Goal: Task Accomplishment & Management: Manage account settings

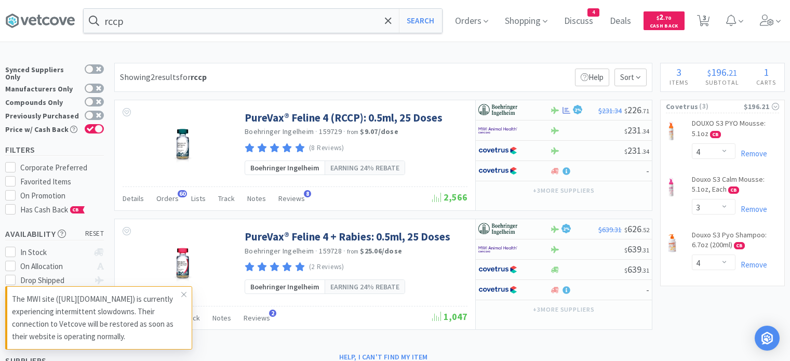
select select "4"
select select "3"
select select "4"
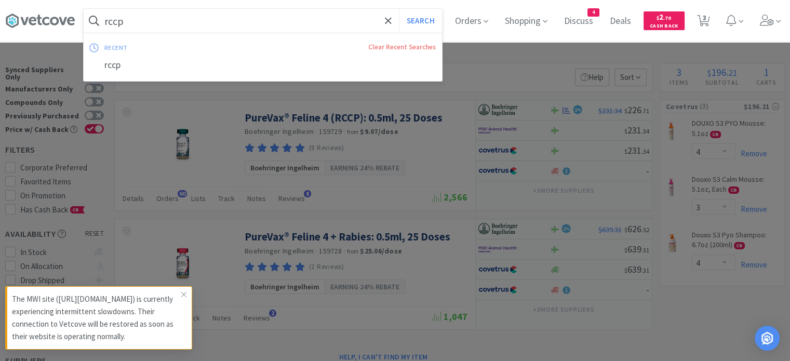
click at [297, 24] on input "rccp" at bounding box center [263, 21] width 359 height 24
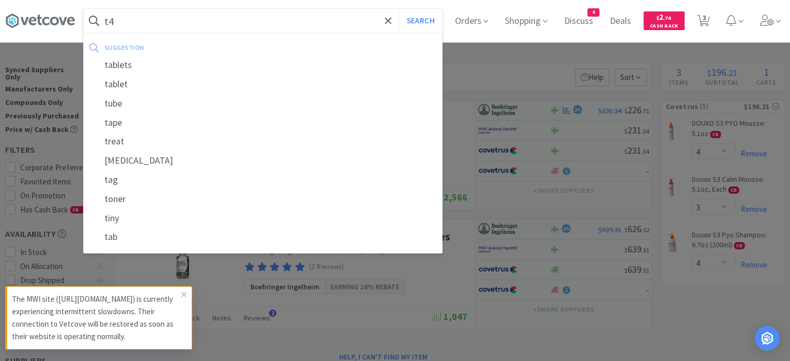
type input "t4"
click at [399, 9] on button "Search" at bounding box center [420, 21] width 43 height 24
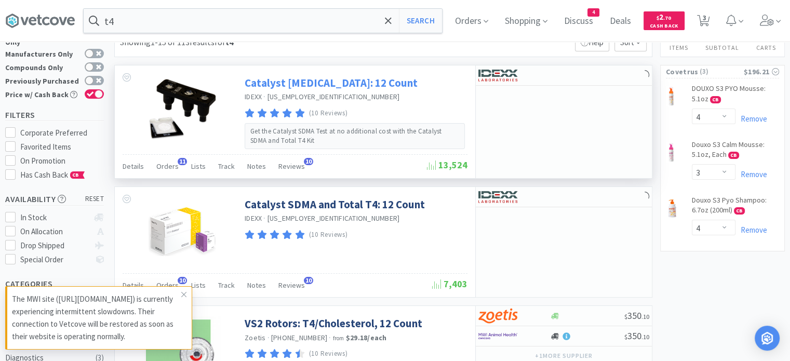
scroll to position [35, 0]
click at [169, 168] on span "Orders" at bounding box center [167, 165] width 22 height 9
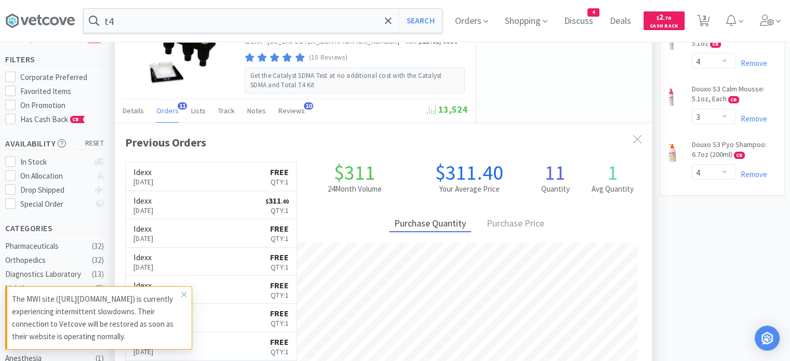
scroll to position [0, 0]
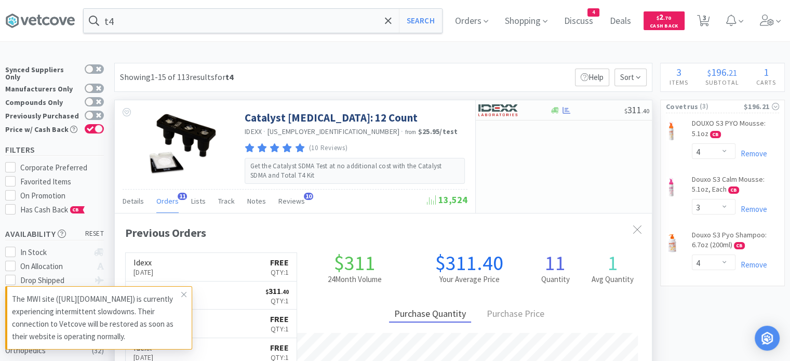
click at [170, 202] on span "Orders" at bounding box center [167, 200] width 22 height 9
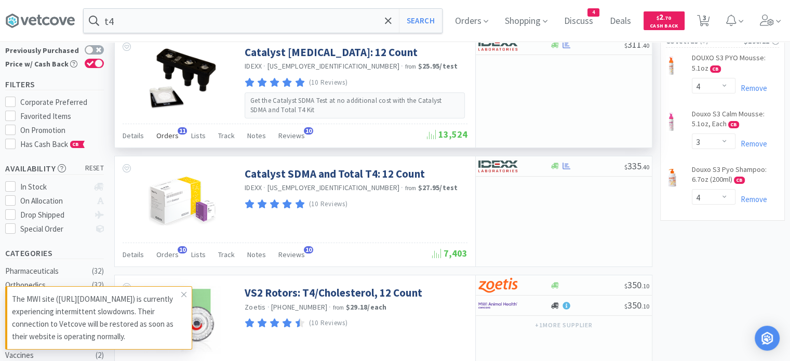
scroll to position [29, 0]
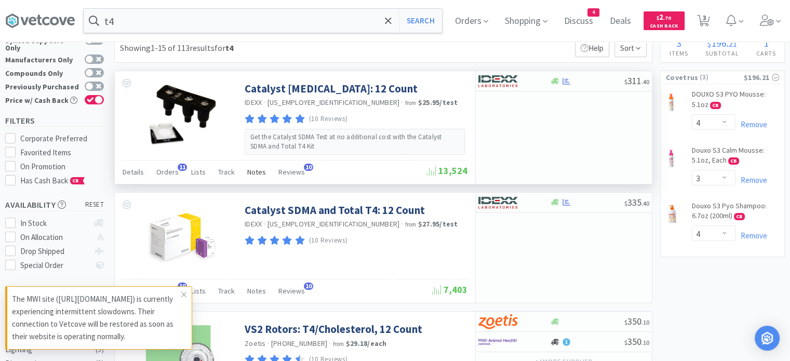
click at [255, 167] on span "Notes" at bounding box center [256, 171] width 19 height 9
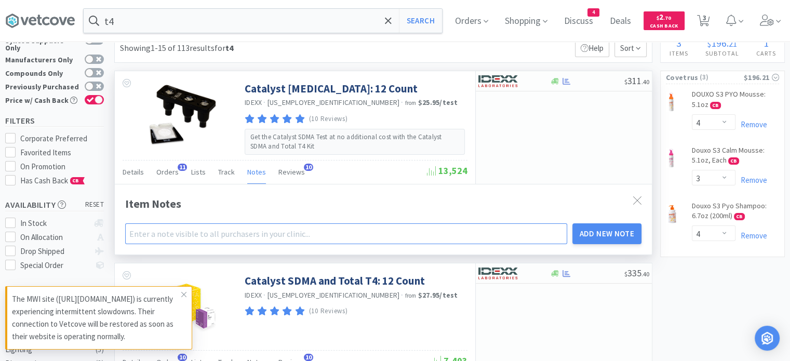
click at [187, 233] on input "text" at bounding box center [346, 233] width 442 height 21
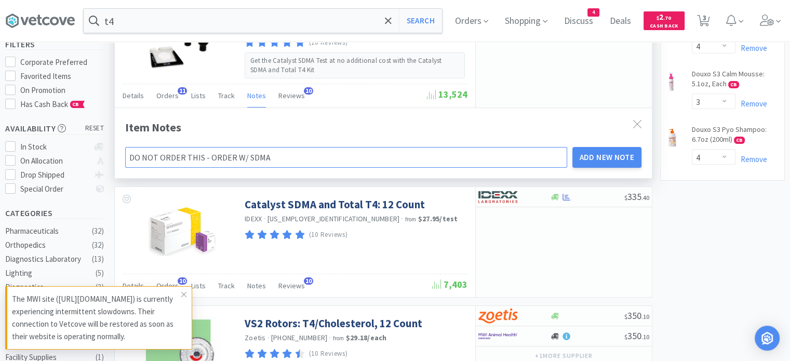
scroll to position [107, 0]
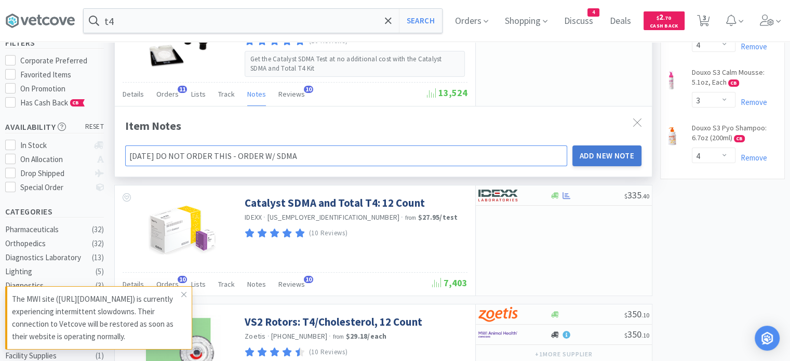
type input "[DATE] DO NOT ORDER THIS - ORDER W/ SDMA"
click at [628, 151] on button "Add New Note" at bounding box center [608, 155] width 70 height 21
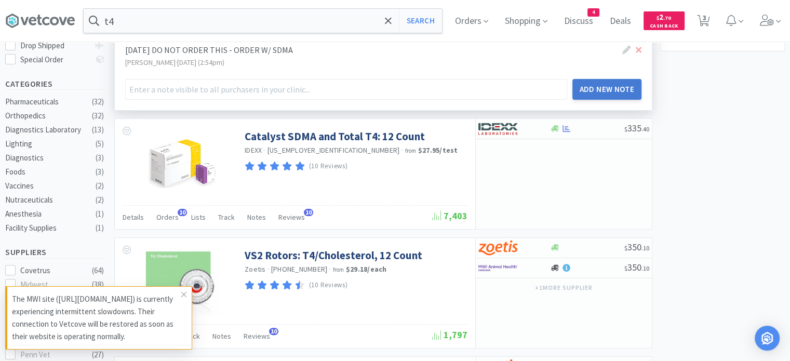
scroll to position [236, 0]
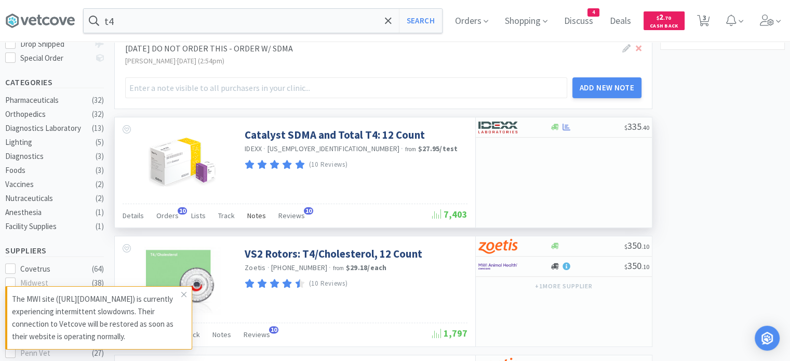
click at [252, 216] on span "Notes" at bounding box center [256, 215] width 19 height 9
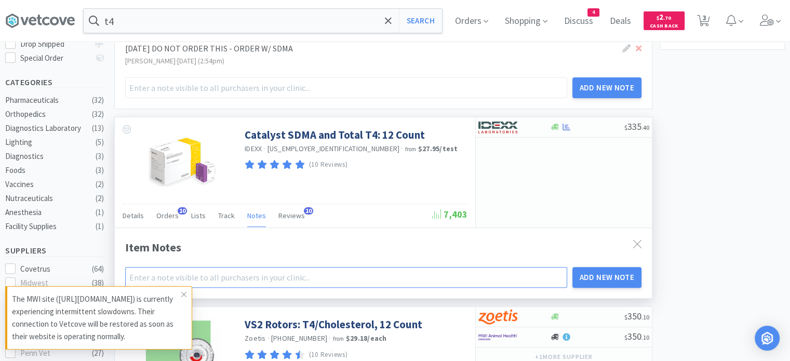
click at [232, 274] on input "text" at bounding box center [346, 277] width 442 height 21
type input "O"
type input "OR"
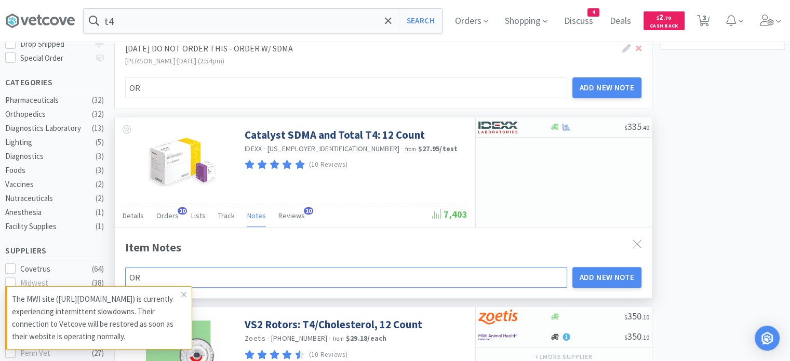
type input "ORD"
type input "ORDE"
type input "ORDER"
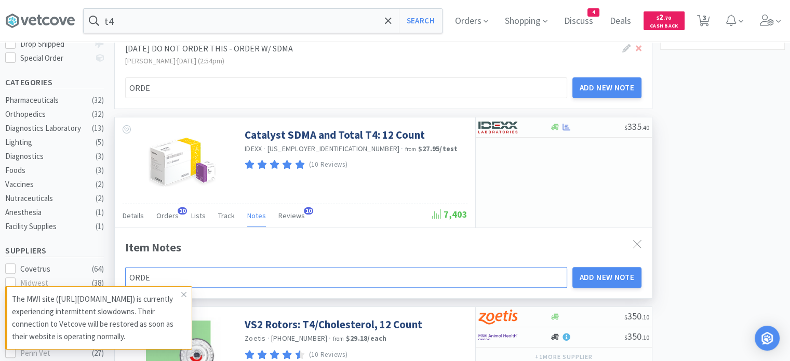
type input "ORDER"
type input "ORDER T"
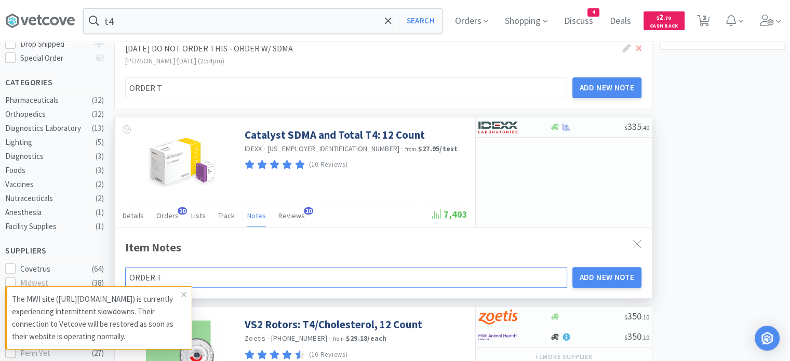
type input "ORDER TH"
type input "ORDER THI"
type input "ORDER THIS"
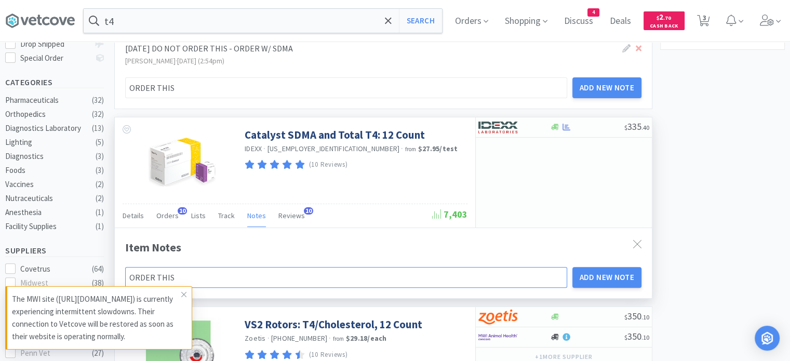
type input "ORDER THIS"
type input "ORDER THIS W"
type input "ORDER THIS WH"
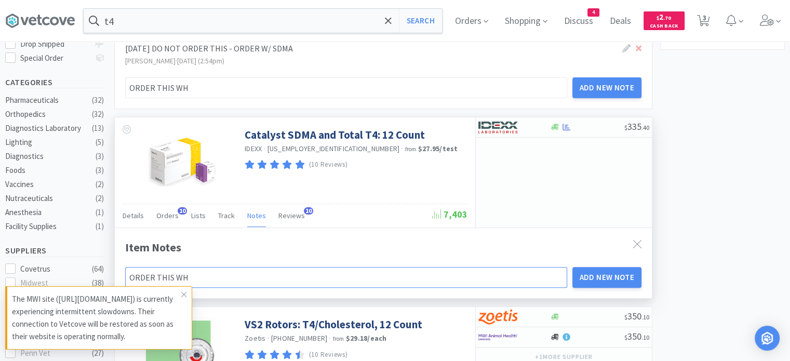
type input "ORDER THIS WHE"
type input "ORDER THIS WHEN"
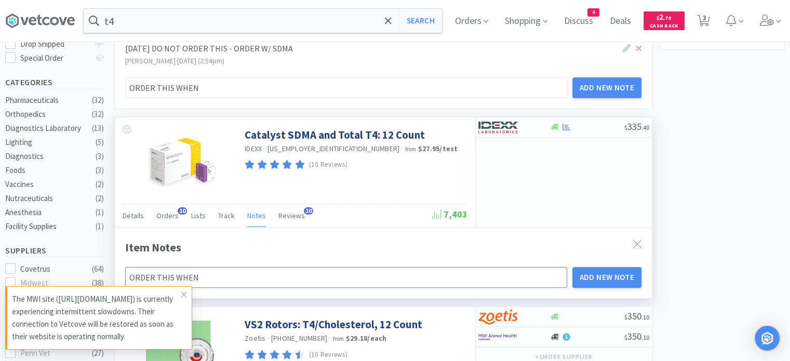
type input "ORDER THIS WHEN"
type input "ORDER THIS WHEN T"
type input "ORDER THIS WHEN TT"
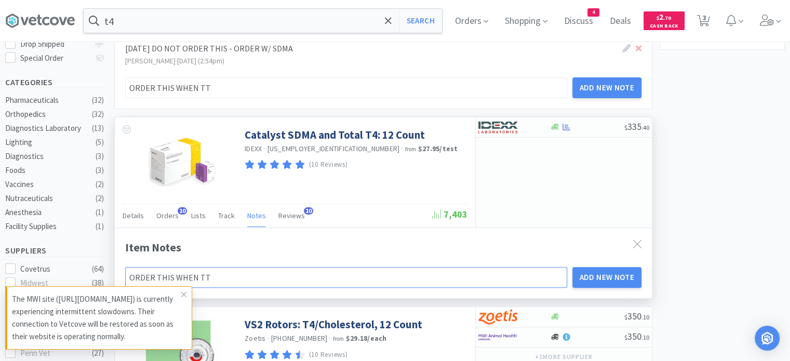
type input "ORDER THIS WHEN TT4"
type input "ORDER THIS WHEN TT4 I"
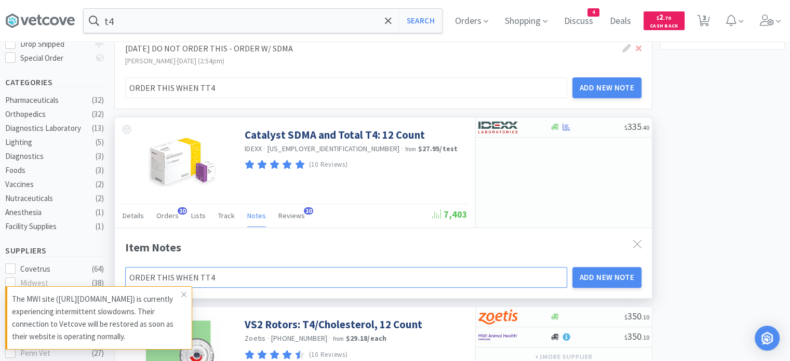
type input "ORDER THIS WHEN TT4 I"
type input "ORDER THIS WHEN TT4"
type input "ORDER THIS WHEN TT4 N"
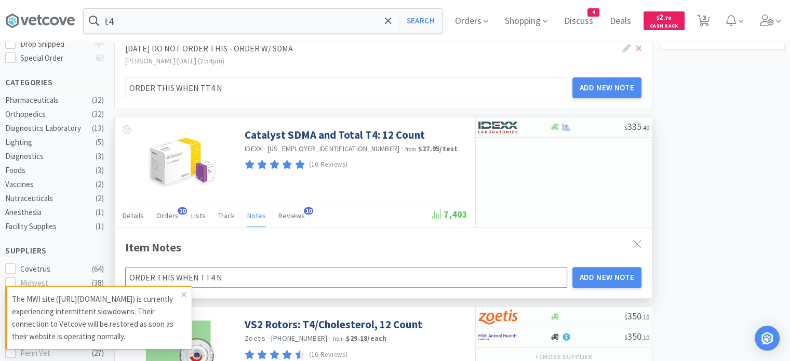
type input "ORDER THIS WHEN TT4"
type input "ORDER THIS WHEN TT4 I"
type input "ORDER THIS WHEN TT4 IS"
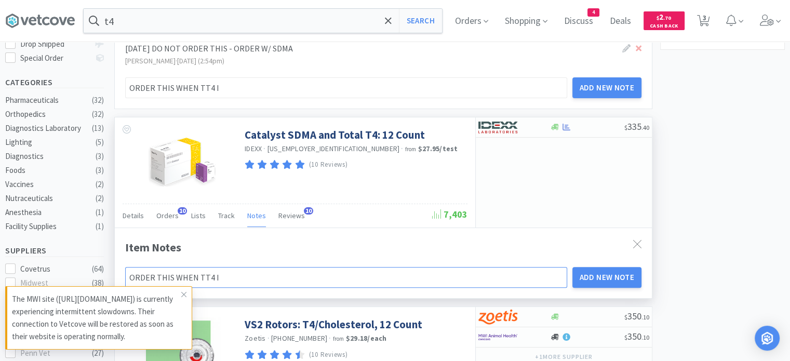
type input "ORDER THIS WHEN TT4 IS"
type input "ORDER THIS WHEN TT4 IS L"
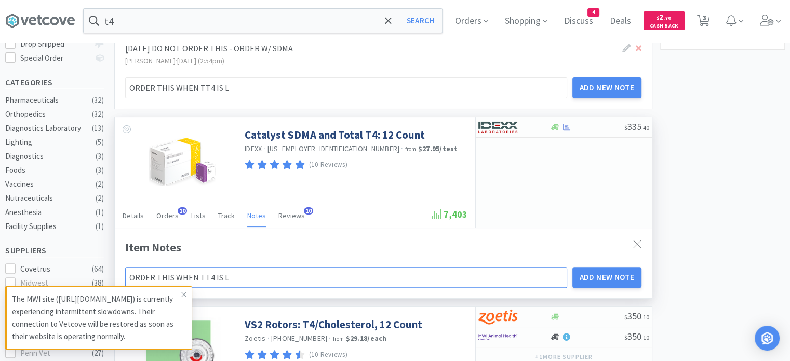
type input "ORDER THIS WHEN TT4 IS LO"
type input "ORDER THIS WHEN TT4 IS LOW"
type input "ORDER THIS WHEN TT4 IS LO"
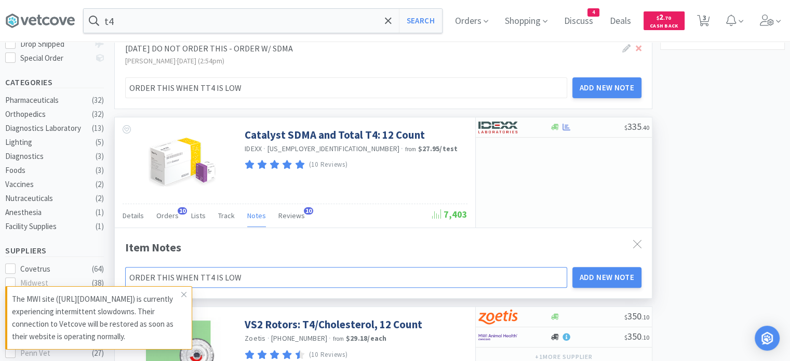
type input "ORDER THIS WHEN TT4 IS LO"
type input "ORDER THIS WHEN TT4 IS L"
type input "ORDER THIS WHEN TT4 IS"
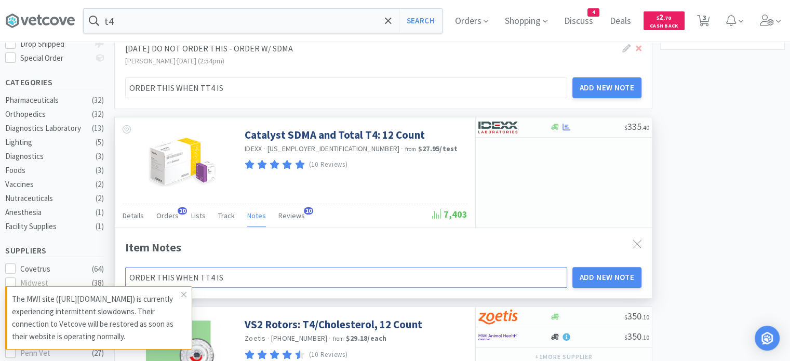
type input "ORDER THIS WHEN TT4 I"
type input "ORDER THIS WHEN TT4"
type input "ORDER THIS WHEN TT"
type input "ORDER THIS WHEN T"
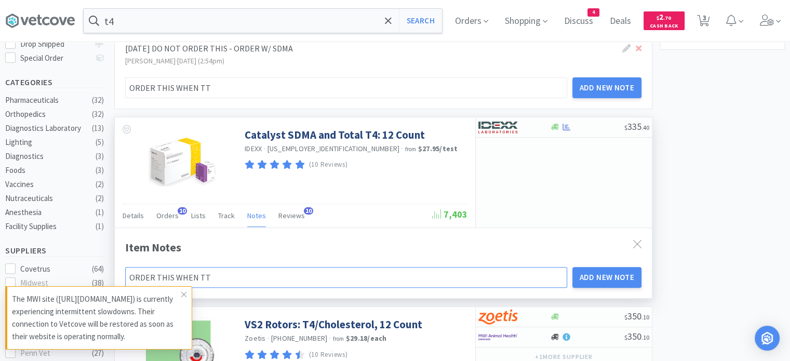
type input "ORDER THIS WHEN T"
type input "ORDER THIS WHEN"
type input "ORDER TH"
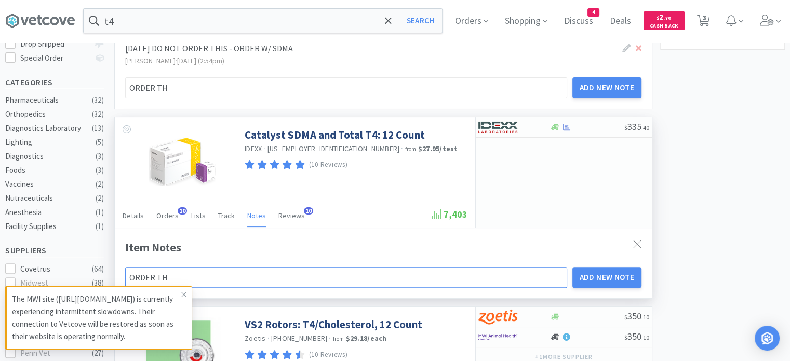
type input "ORDER THI"
type input "ORDER THIS"
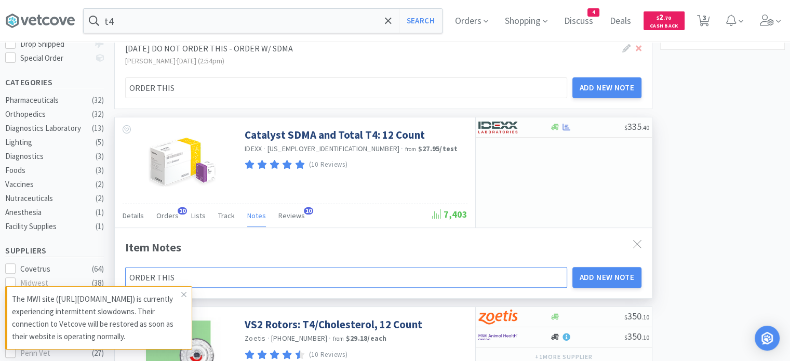
type input "ORDER THIS"
type input "ORDER THIS O"
type input "ORDER THIS OP"
type input "ORDER THIS OPT"
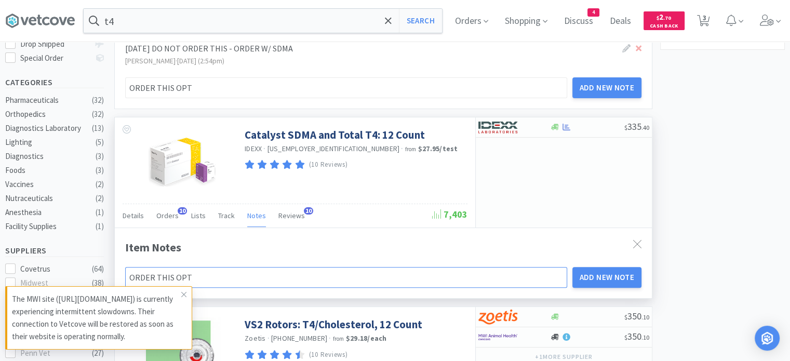
type input "ORDER THIS OPTI"
type input "ORDER THIS OPTIO"
type input "ORDER THIS OPTION"
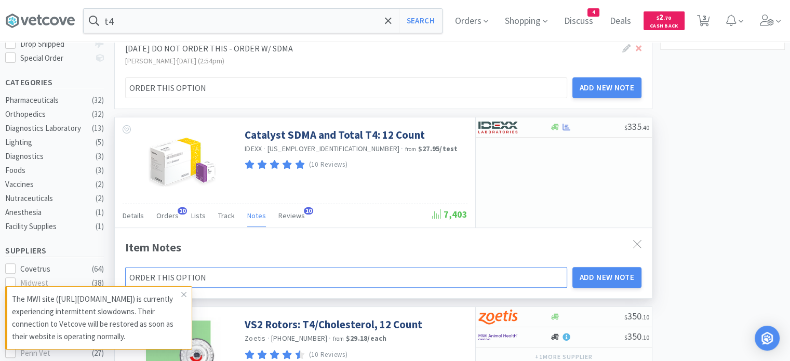
type input "ORDER THIS OPTION"
type input "ORDER THIS OPTION W"
type input "ORDER THIS OPTION W/"
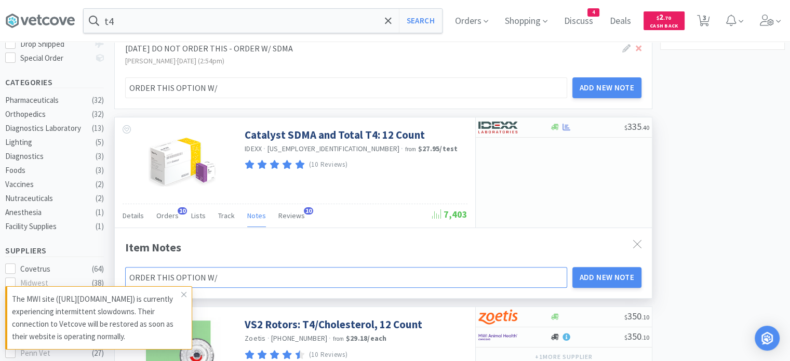
type input "ORDER THIS OPTION W/"
type input "ORDER THIS OPTION W/ S"
type input "ORDER THIS OPTION W/ SD"
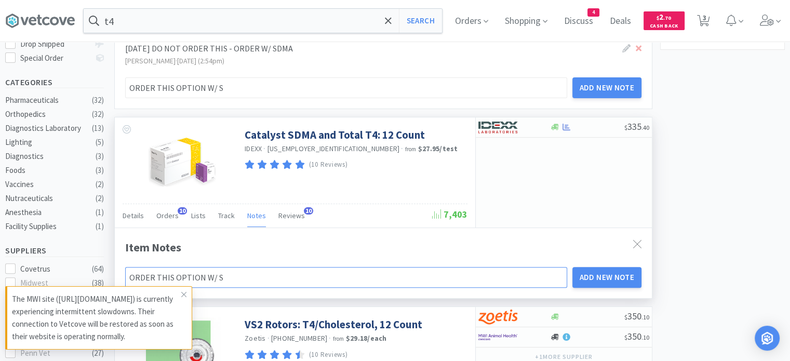
type input "ORDER THIS OPTION W/ SD"
type input "ORDER THIS OPTION W/ SDM"
type input "ORDER THIS OPTION W/ SDMA"
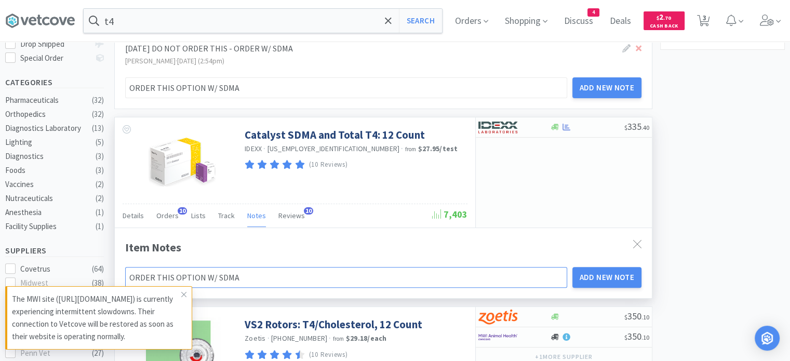
type input "ORDER THIS OPTION W/ SDMA"
type input "ORDER THIS OPTION W/ SDMA W"
type input "ORDER THIS OPTION W/ SDMA WH"
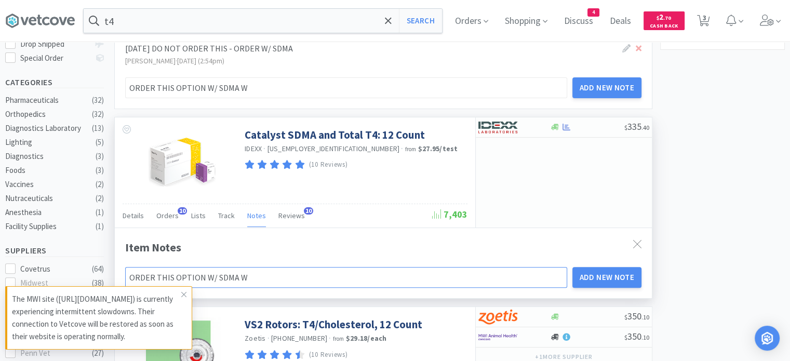
type input "ORDER THIS OPTION W/ SDMA WH"
type input "ORDER THIS OPTION W/ SDMA WHE"
type input "ORDER THIS OPTION W/ SDMA WHEN"
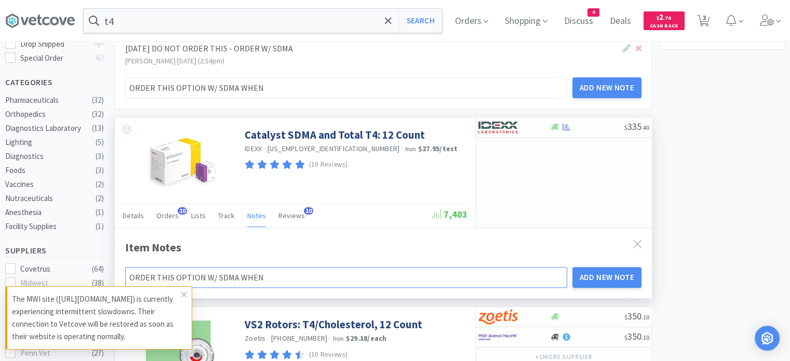
type input "ORDER THIS OPTION W/ SDMA WHEN"
type input "ORDER THIS OPTION W/ SDMA WHEN T"
type input "ORDER THIS OPTION W/ SDMA WHEN TI"
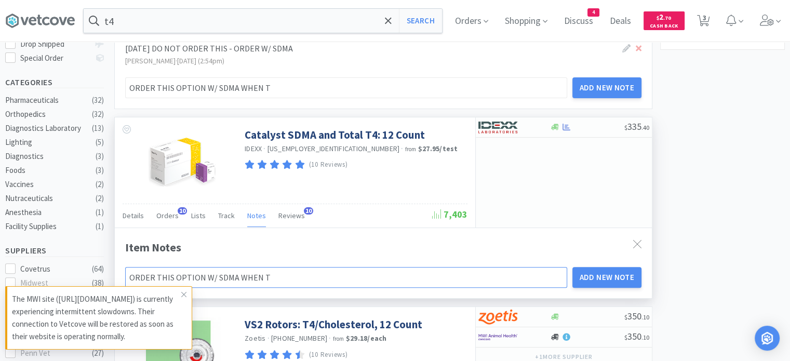
type input "ORDER THIS OPTION W/ SDMA WHEN TI"
type input "ORDER THIS OPTION W/ SDMA WHEN [PERSON_NAME]"
type input "ORDER THIS OPTION W/ SDMA WHEN TIME"
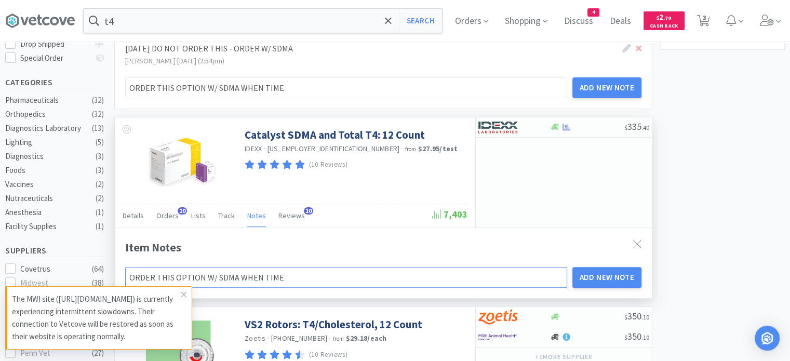
type input "ORDER THIS OPTION W/ SDMA WHEN TIME T"
type input "ORDER THIS OPTION W/ SDMA WHEN TIME TO"
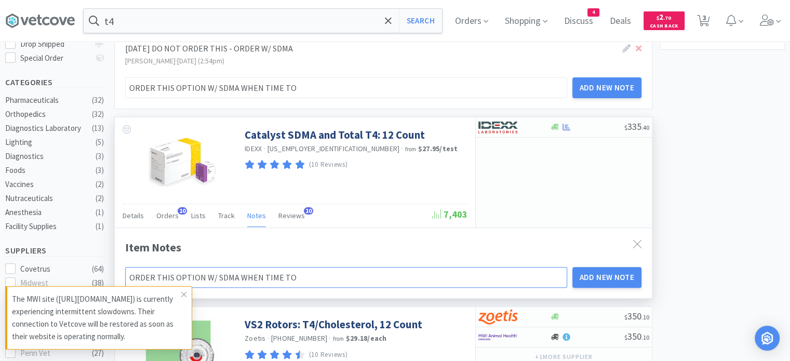
type input "ORDER THIS OPTION W/ SDMA WHEN TIME TO"
type input "ORDER THIS OPTION W/ SDMA WHEN TIME TO O"
type input "ORDER THIS OPTION W/ SDMA WHEN TIME TO"
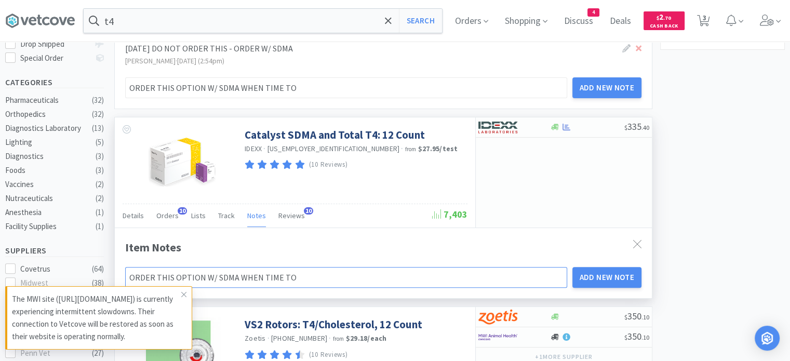
type input "ORDER THIS OPTION W/ SDMA WHEN TIME TO R"
type input "ORDER THIS OPTION W/ SDMA WHEN TIME TO RE"
type input "ORDER THIS OPTION W/ SDMA WHEN TIME TO REP"
type input "ORDER THIS OPTION W/ SDMA WHEN TIME TO RE"
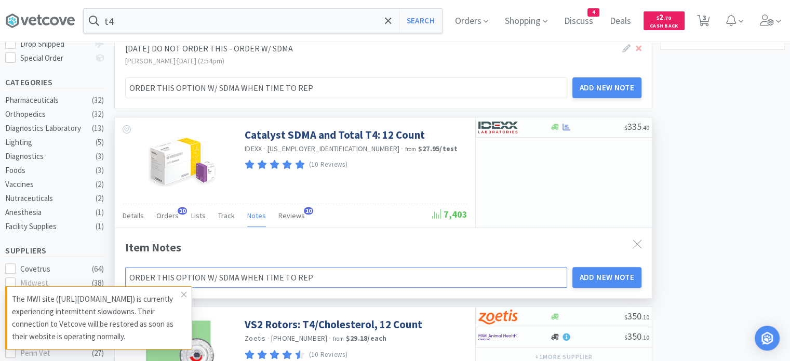
type input "ORDER THIS OPTION W/ SDMA WHEN TIME TO RE"
type input "ORDER THIS OPTION W/ SDMA WHEN TIME TO RE-"
type input "ORDER THIS OPTION W/ SDMA WHEN TIME TO RE-J"
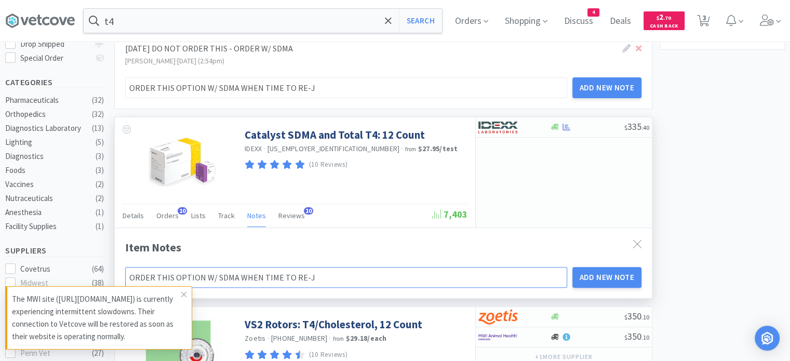
type input "ORDER THIS OPTION W/ SDMA WHEN TIME TO RE-"
type input "ORDER THIS OPTION W/ SDMA WHEN TIME TO RE-O"
type input "ORDER THIS OPTION W/ SDMA WHEN TIME TO RE-OR"
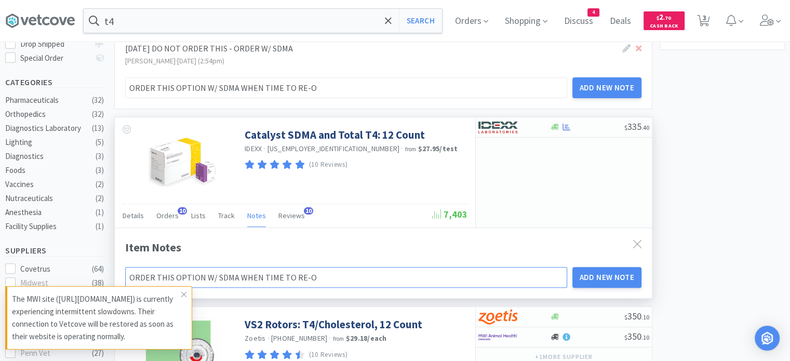
type input "ORDER THIS OPTION W/ SDMA WHEN TIME TO RE-OR"
type input "ORDER THIS OPTION W/ SDMA WHEN TIME TO RE-ORD"
type input "ORDER THIS OPTION W/ SDMA WHEN TIME TO RE-ORDE"
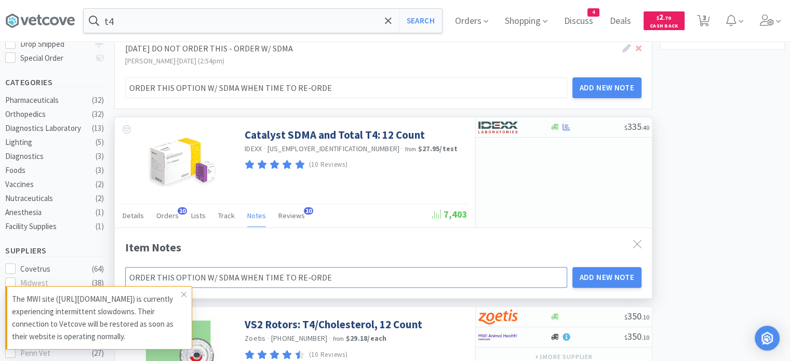
type input "ORDER THIS OPTION W/ SDMA WHEN TIME TO RE-ORDER"
type input "ORDER THIS OPTION W/ SDMA WHEN TIME TO RE-ORDER T"
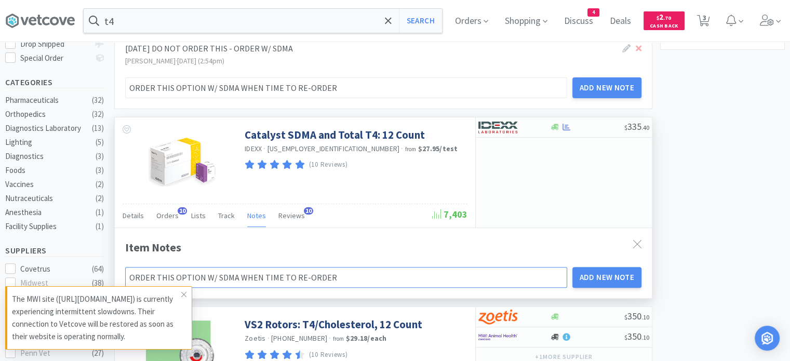
type input "ORDER THIS OPTION W/ SDMA WHEN TIME TO RE-ORDER T"
type input "ORDER THIS OPTION W/ SDMA WHEN TIME TO RE-ORDER TT"
type input "ORDER THIS OPTION W/ SDMA WHEN TIME TO RE-ORDER TT4"
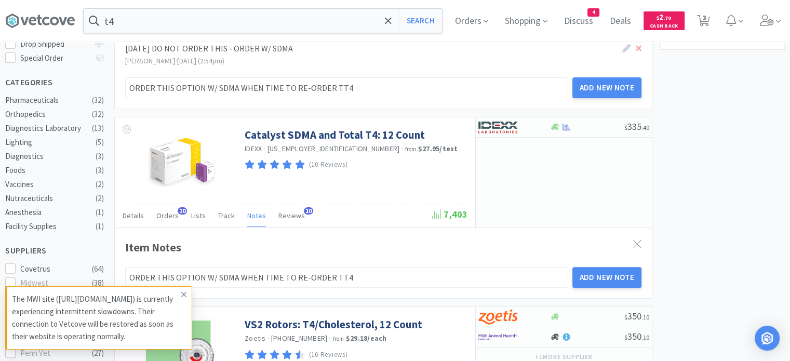
click at [179, 299] on span at bounding box center [184, 294] width 15 height 17
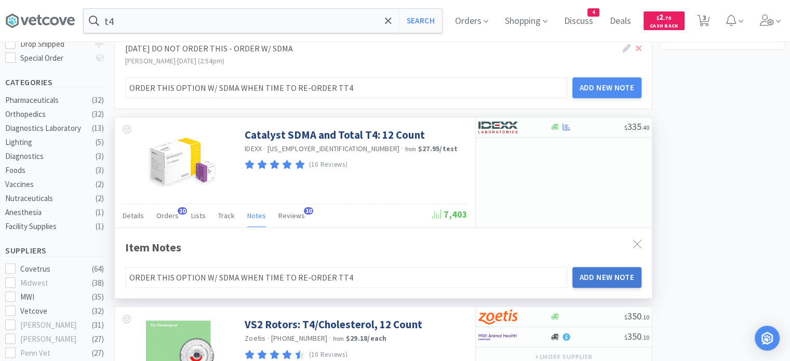
click at [590, 286] on button "Add New Note" at bounding box center [608, 277] width 70 height 21
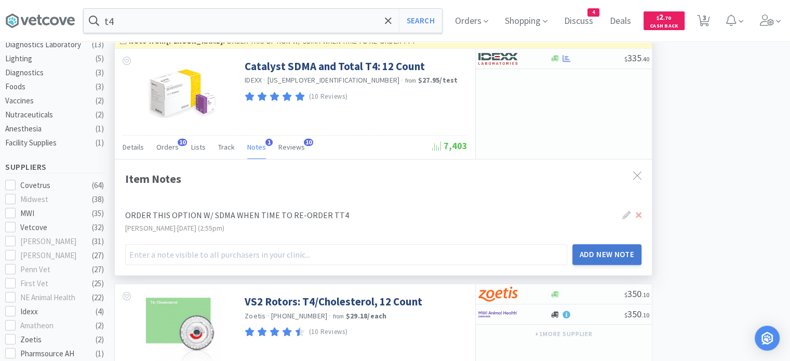
scroll to position [324, 0]
